Goal: Find specific page/section: Find specific page/section

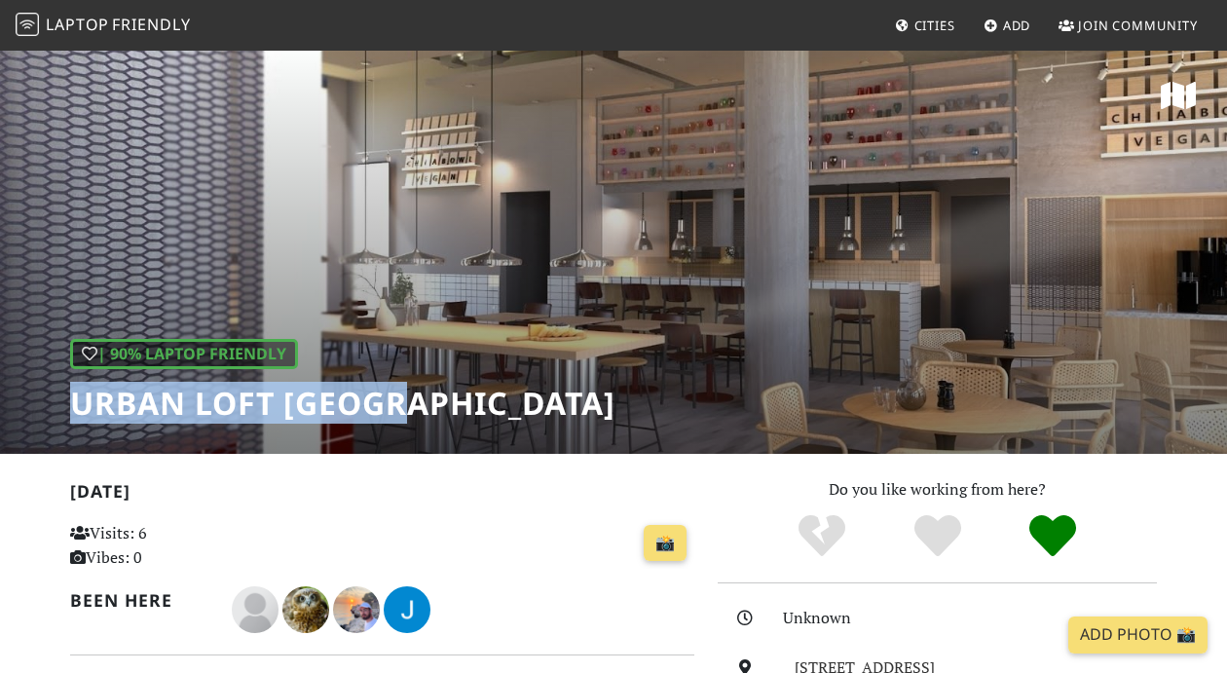
drag, startPoint x: 456, startPoint y: 388, endPoint x: 51, endPoint y: 405, distance: 405.5
click at [51, 406] on div "| 90% Laptop Friendly URBAN LOFT [GEOGRAPHIC_DATA]" at bounding box center [613, 251] width 1227 height 405
copy h1 "URBAN LOFT [GEOGRAPHIC_DATA]"
